Goal: Navigation & Orientation: Find specific page/section

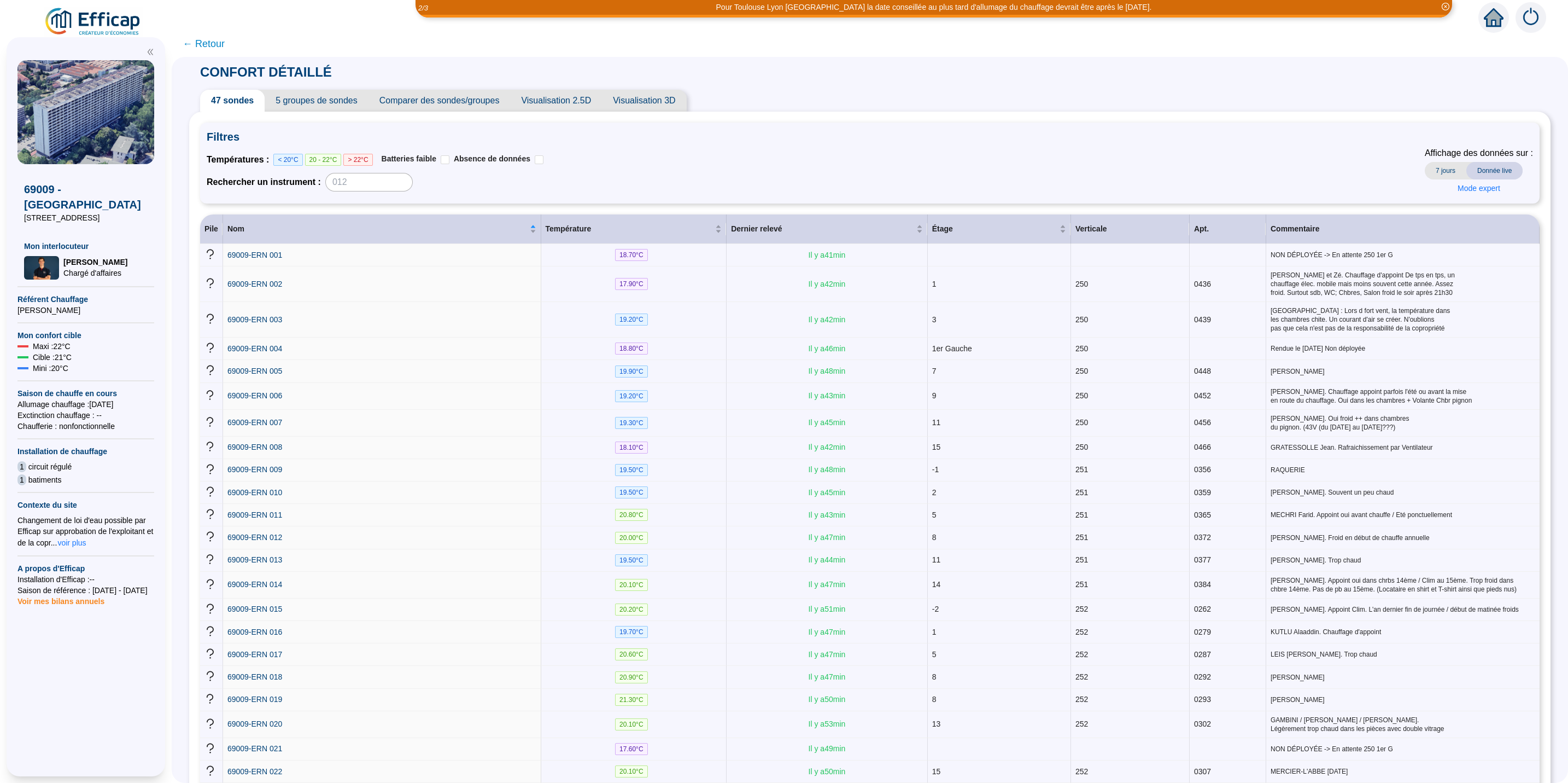
click at [417, 100] on span "Comparer des sondes/groupes" at bounding box center [439, 100] width 142 height 21
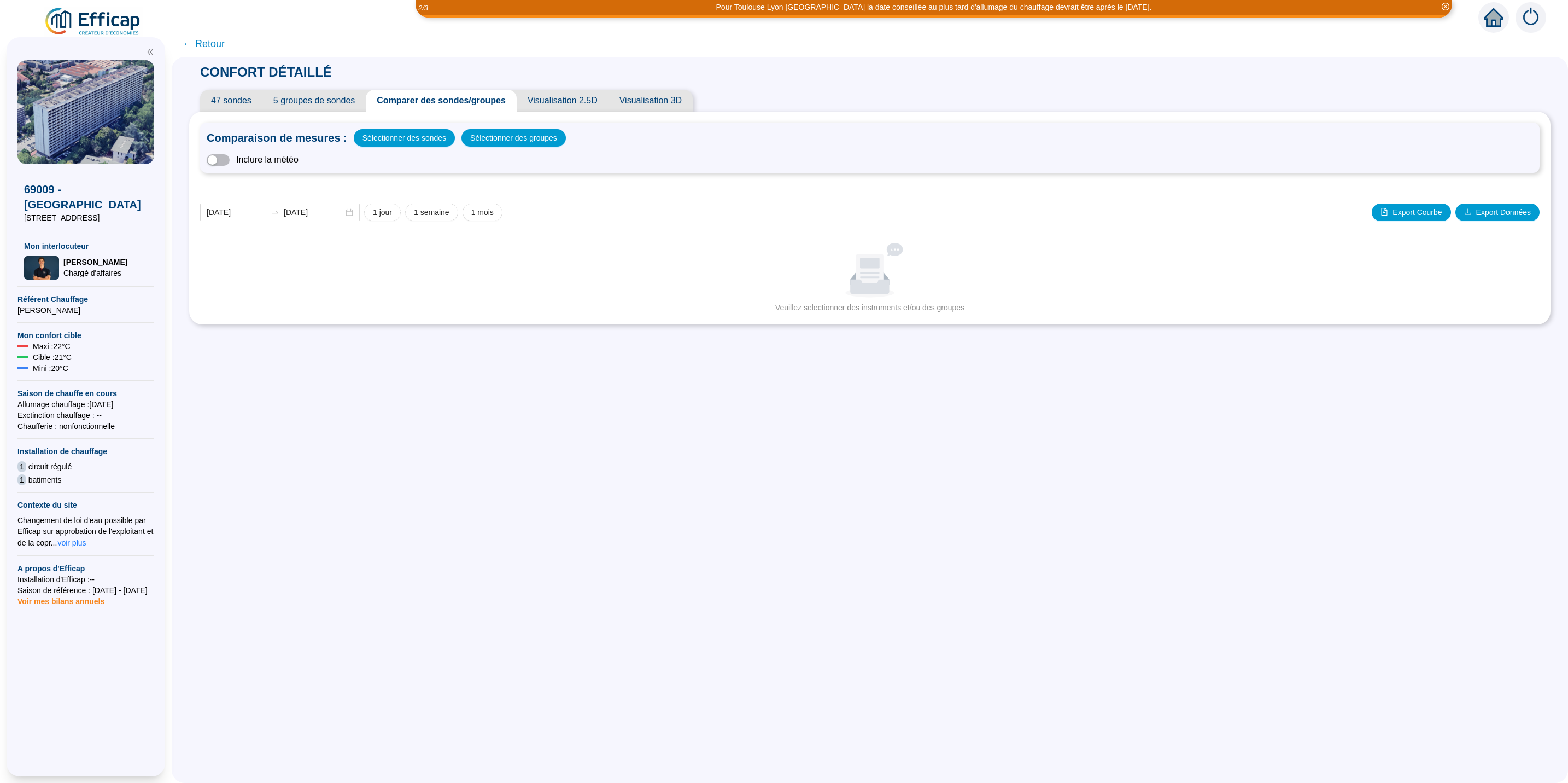
click at [299, 96] on span "5 groupes de sondes" at bounding box center [314, 100] width 104 height 21
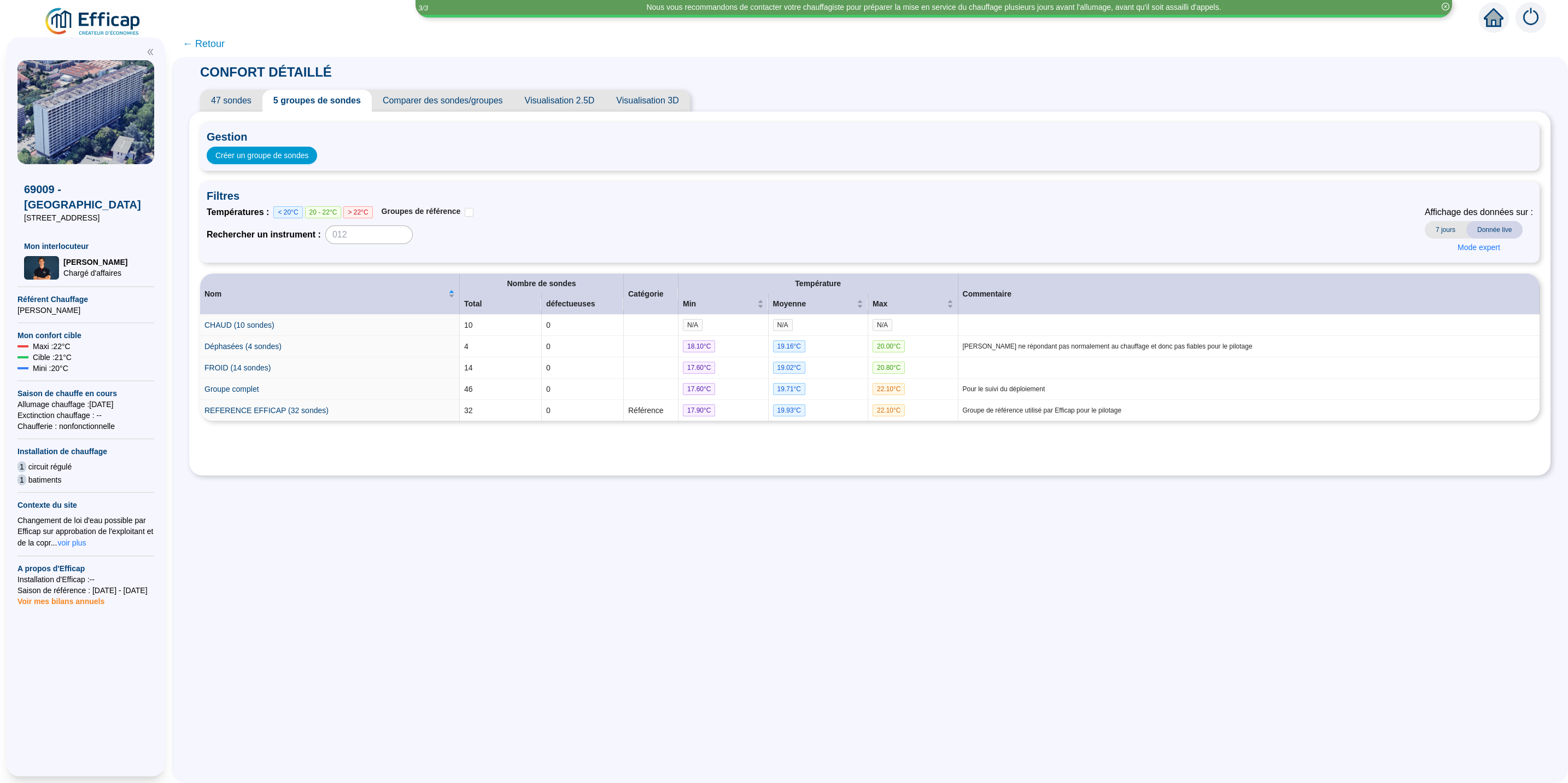
click at [252, 99] on span "47 sondes" at bounding box center [232, 100] width 63 height 21
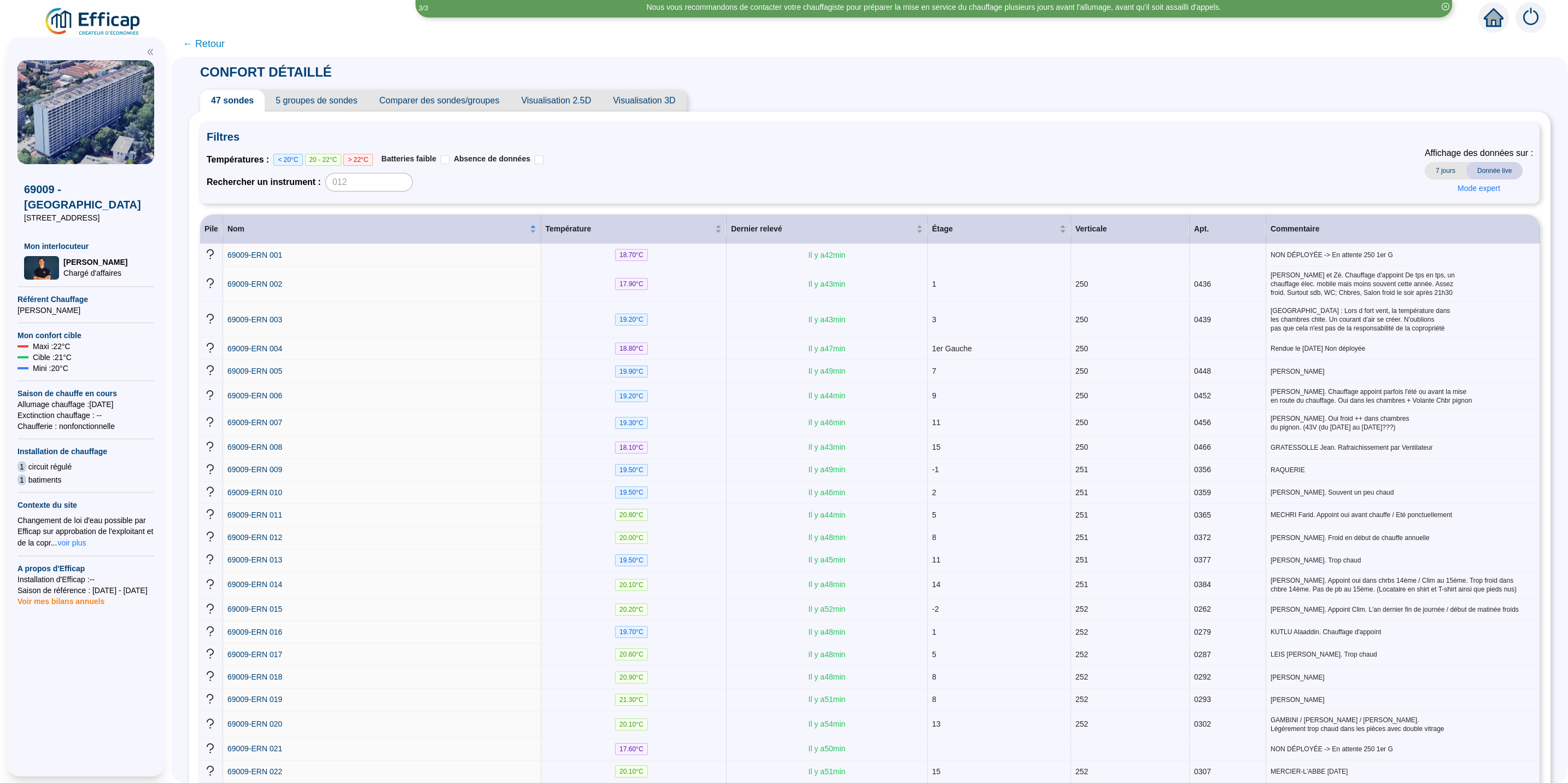
click at [583, 99] on span "Visualisation 2.5D" at bounding box center [555, 100] width 92 height 21
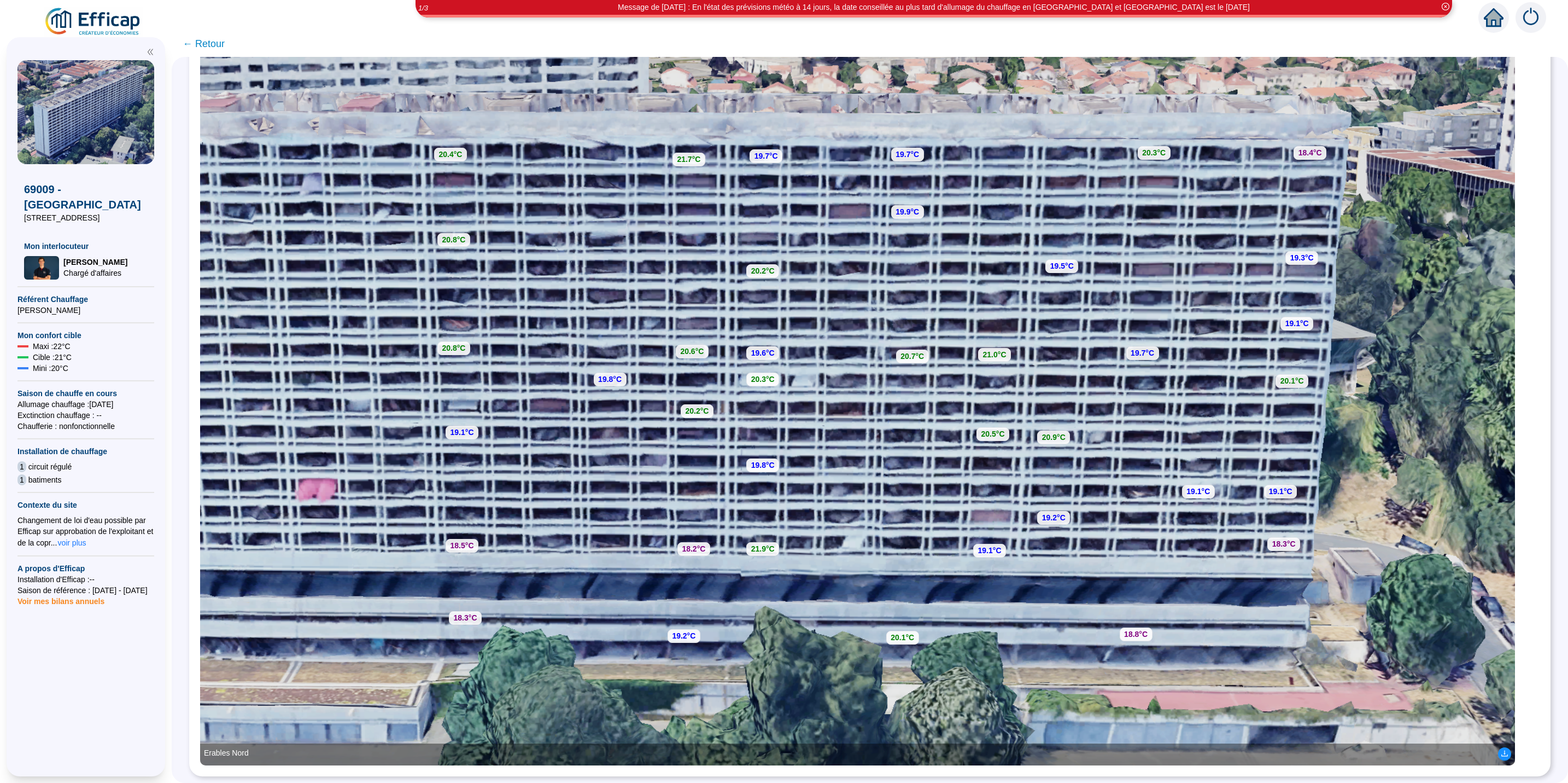
scroll to position [235, 0]
